Goal: Check status: Check status

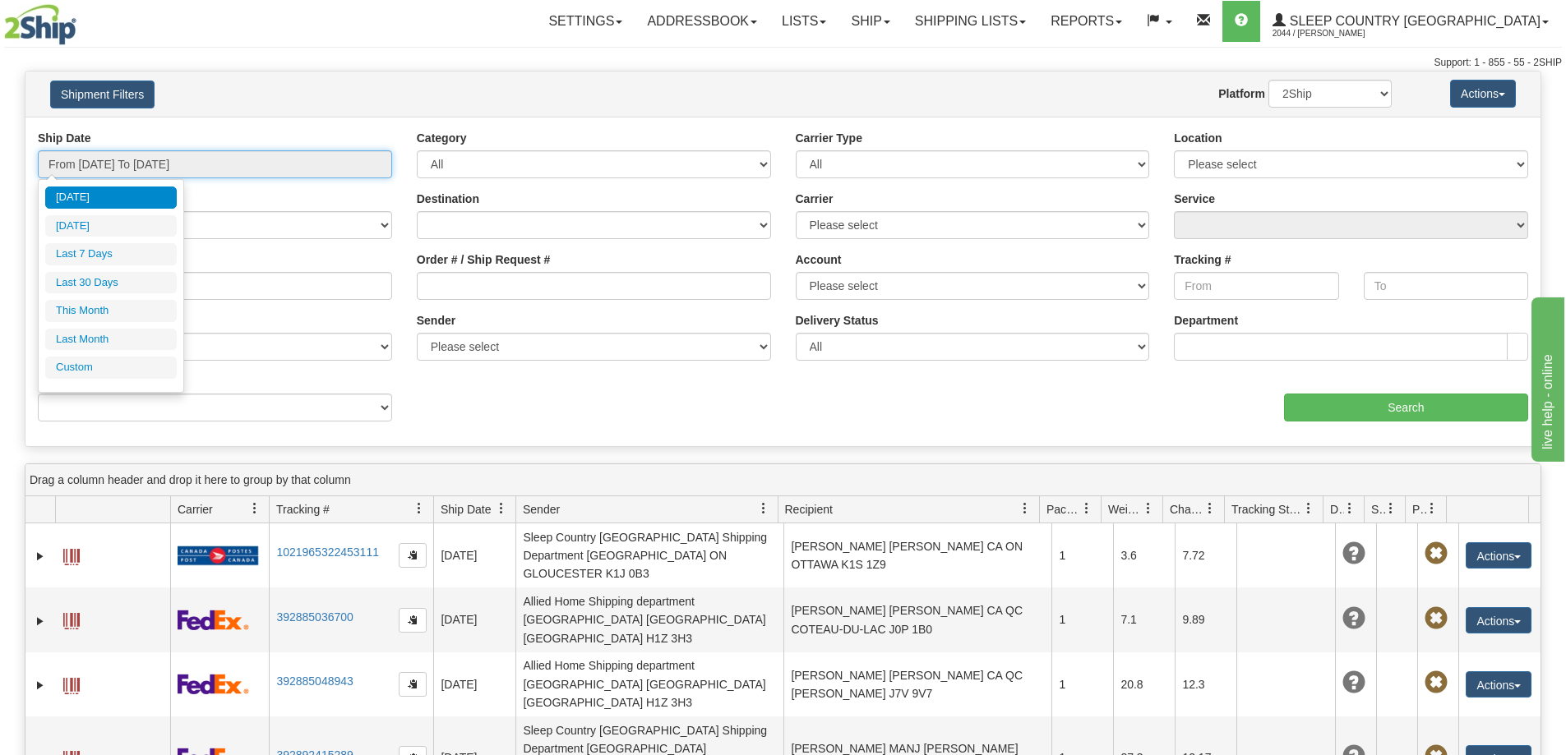
click at [131, 175] on input "From [DATE] To [DATE]" at bounding box center [215, 164] width 354 height 28
click at [116, 287] on li "Last 30 Days" at bounding box center [111, 283] width 132 height 22
type input "From [DATE] To [DATE]"
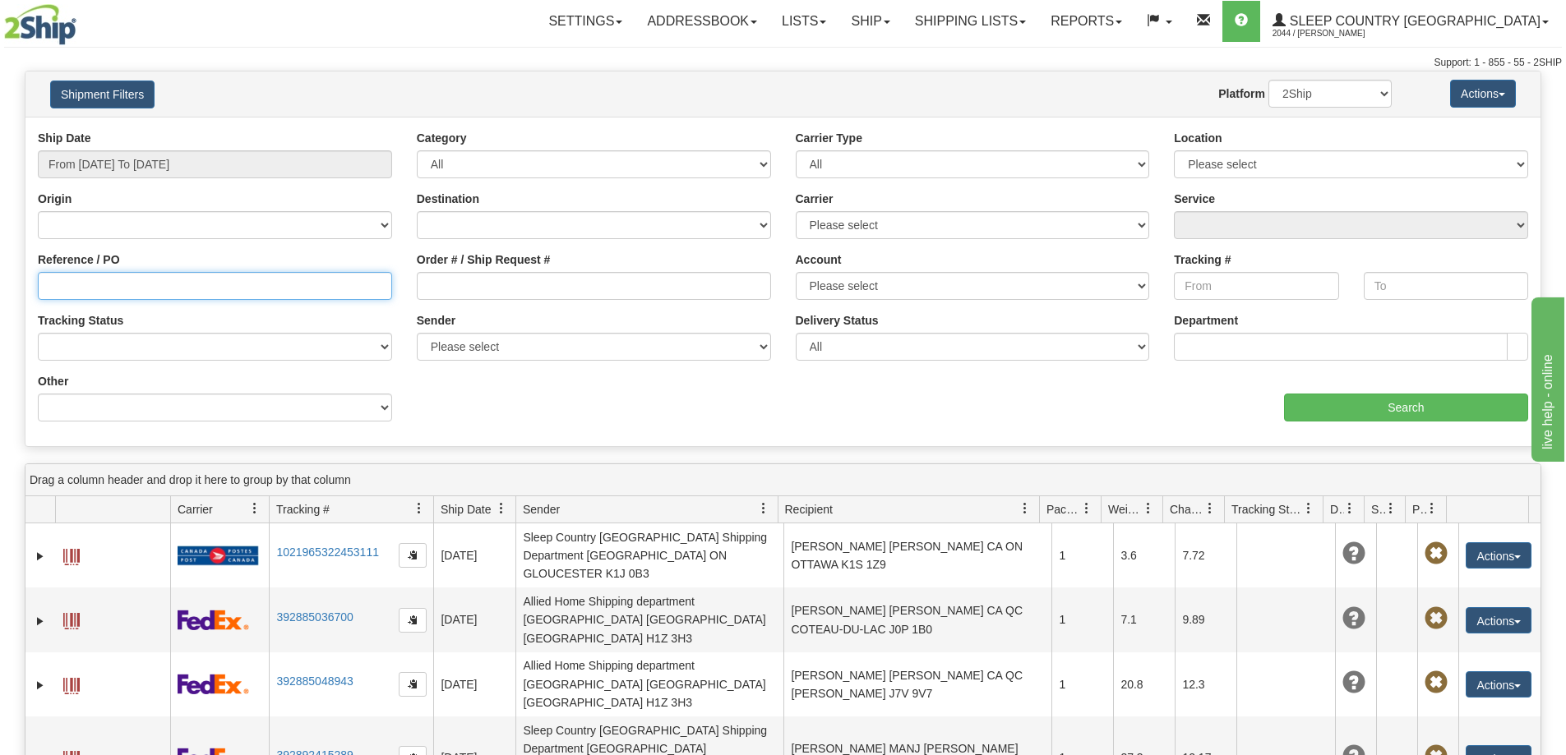
click at [169, 297] on input "Reference / PO" at bounding box center [215, 286] width 354 height 28
paste input "9000I049959"
type input "9000I049959"
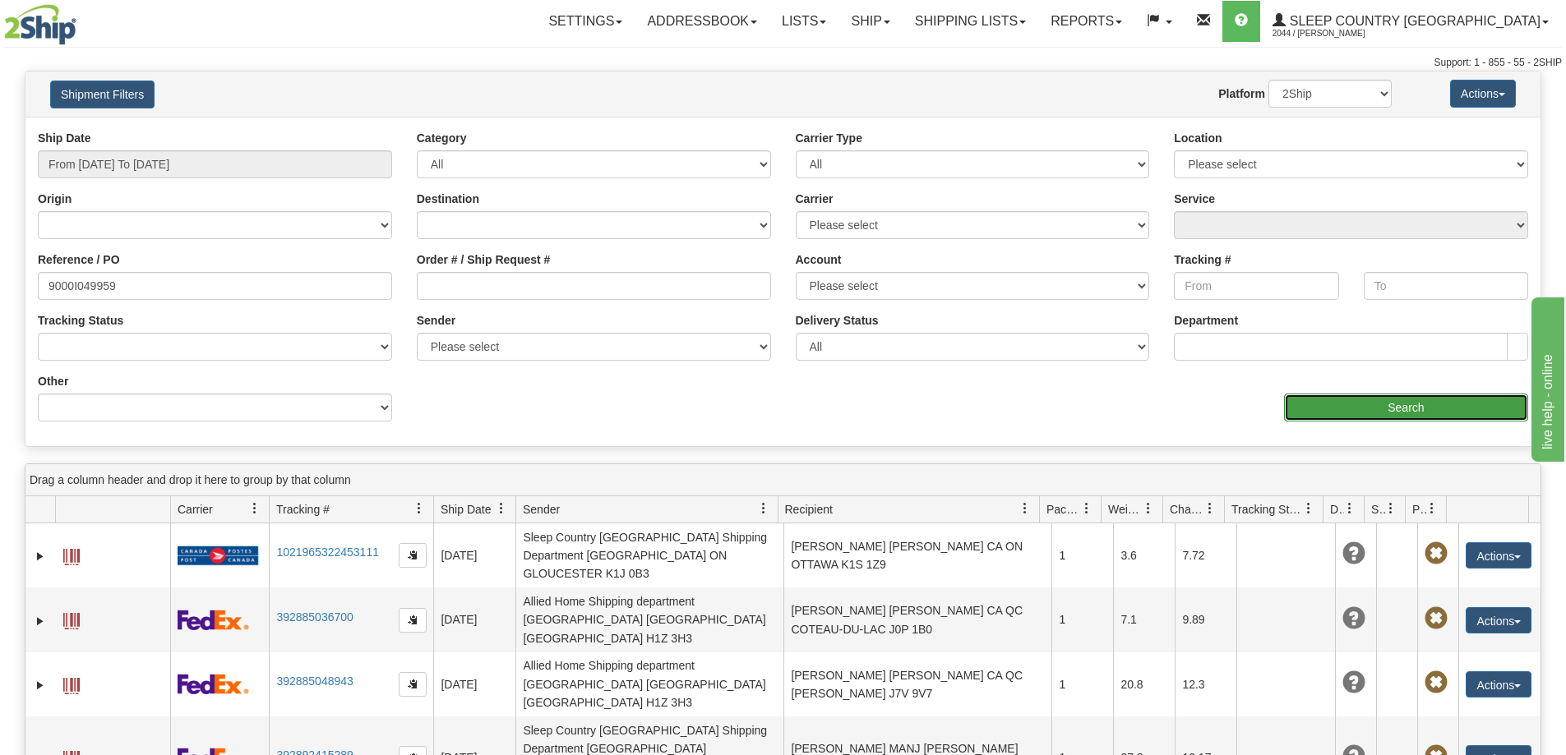
click at [1355, 420] on input "Search" at bounding box center [1406, 408] width 244 height 28
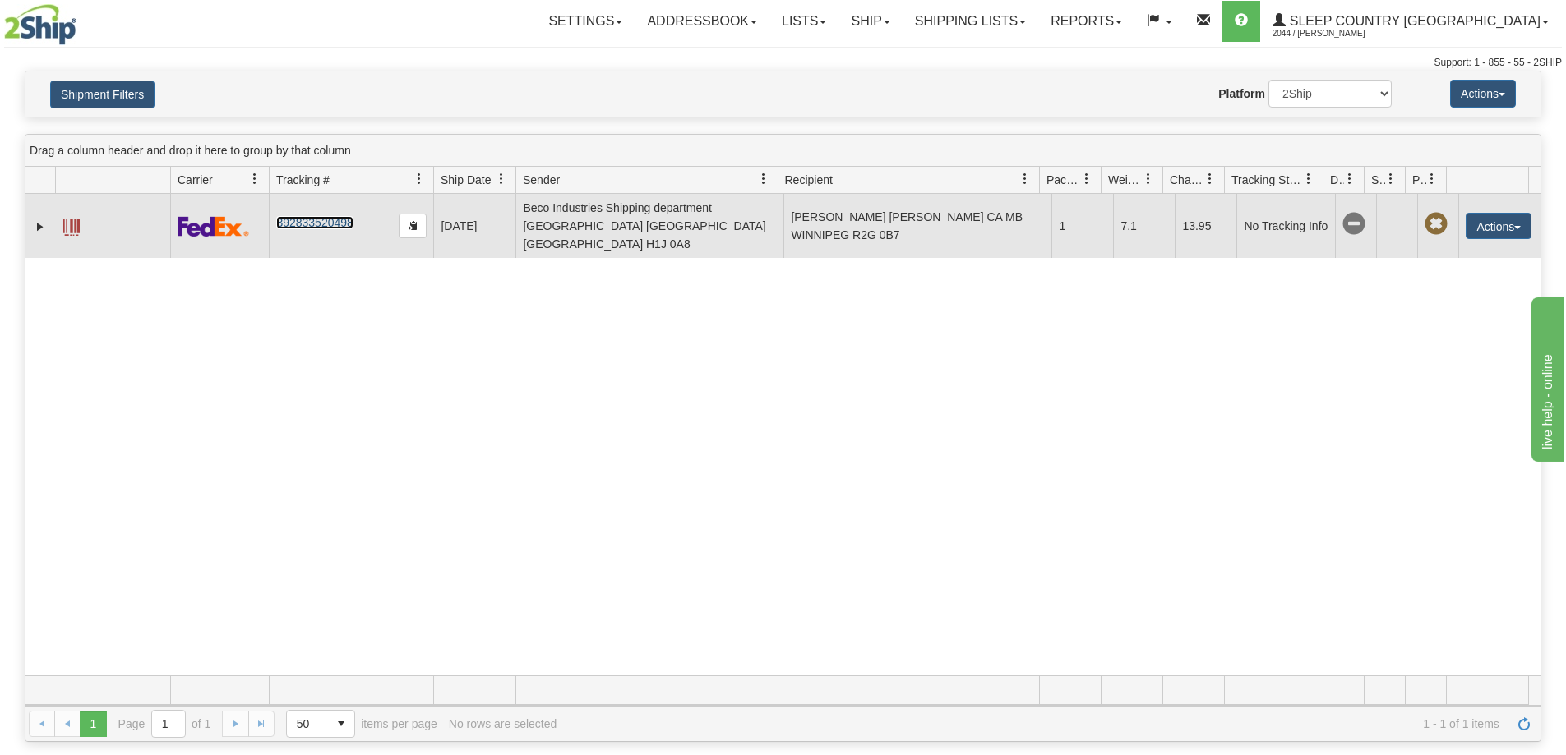
click at [321, 216] on link "392833520498" at bounding box center [314, 222] width 76 height 13
